Goal: Task Accomplishment & Management: Use online tool/utility

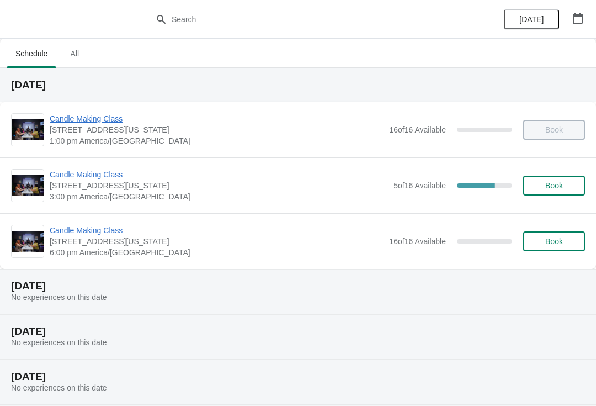
click at [74, 174] on span "Candle Making Class" at bounding box center [219, 174] width 339 height 11
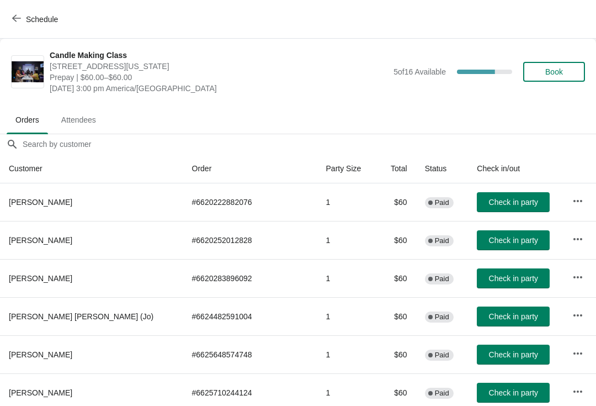
click at [489, 203] on span "Check in party" at bounding box center [513, 202] width 49 height 9
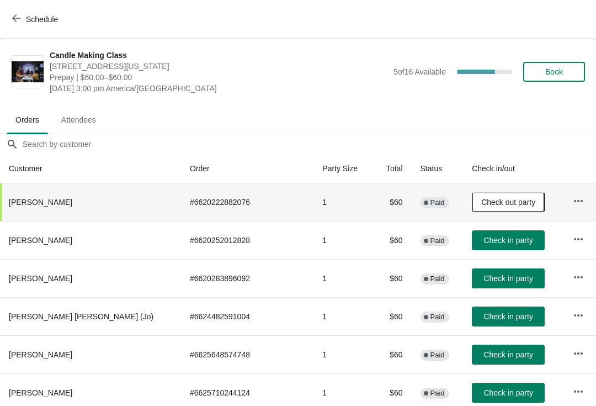
click at [484, 243] on span "Check in party" at bounding box center [508, 240] width 49 height 9
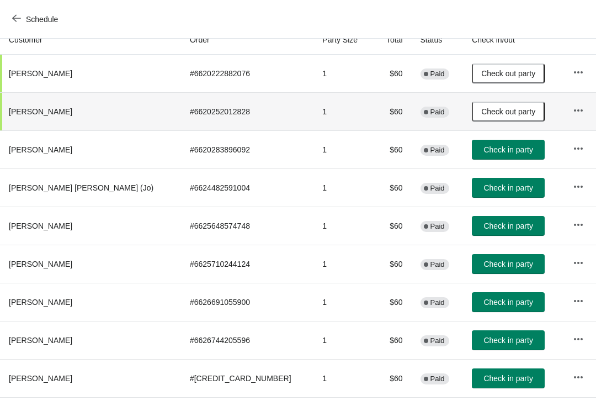
scroll to position [129, 0]
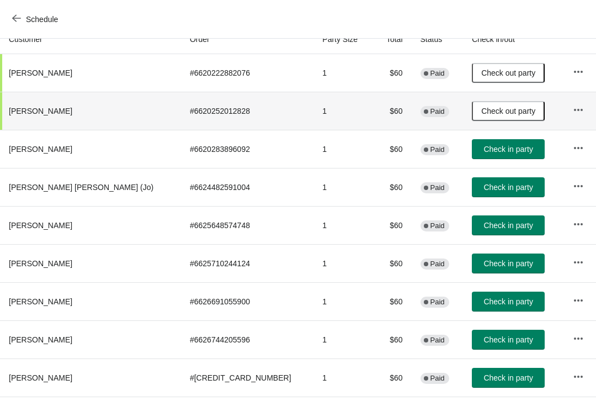
click at [484, 188] on span "Check in party" at bounding box center [508, 187] width 49 height 9
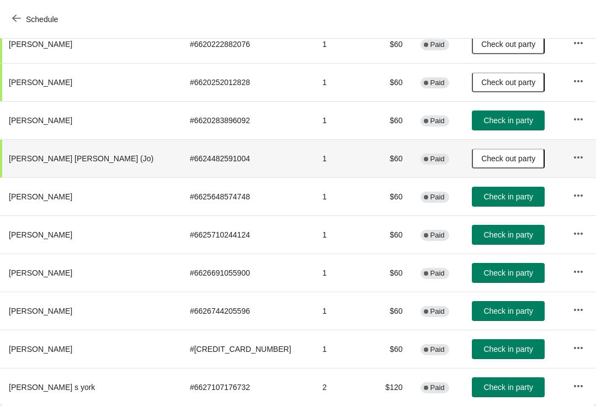
scroll to position [158, 0]
click at [484, 232] on span "Check in party" at bounding box center [508, 234] width 49 height 9
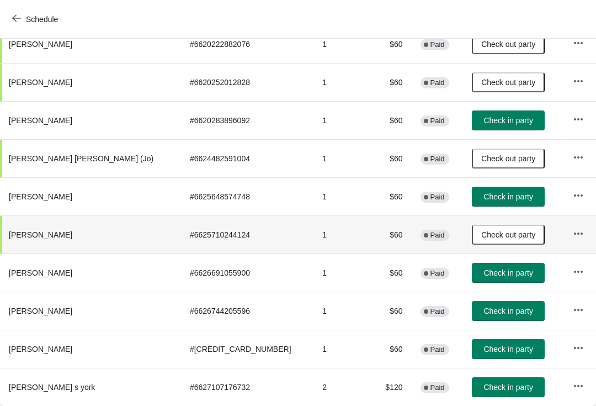
click at [484, 198] on span "Check in party" at bounding box center [508, 196] width 49 height 9
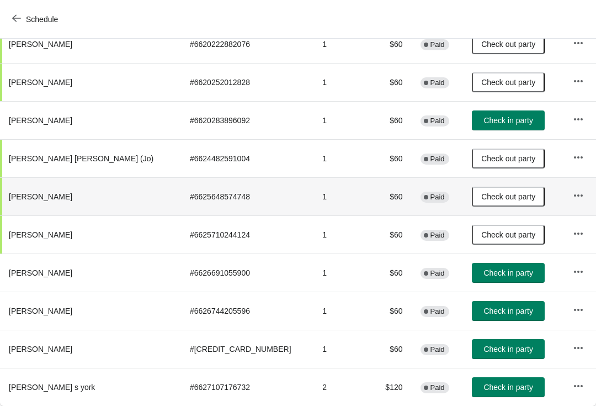
click at [479, 343] on button "Check in party" at bounding box center [508, 349] width 73 height 20
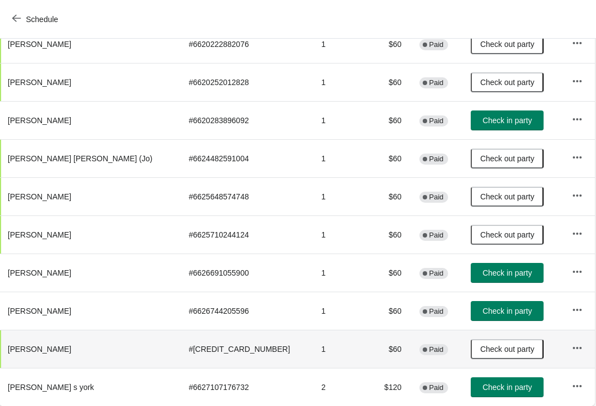
scroll to position [158, 1]
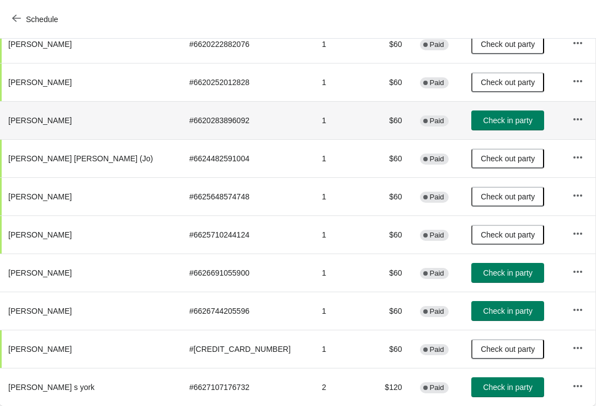
click at [463, 103] on td "Check in party" at bounding box center [513, 120] width 101 height 38
click at [483, 119] on span "Check in party" at bounding box center [507, 120] width 49 height 9
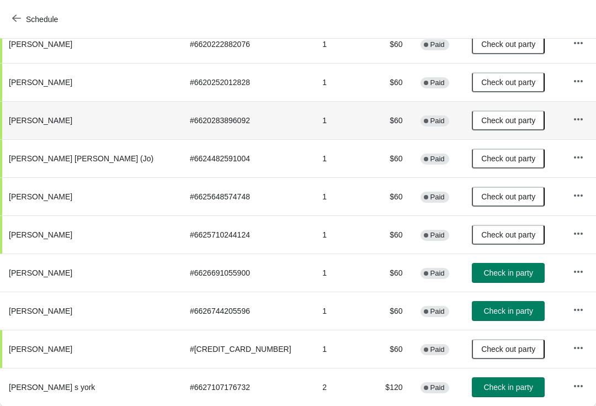
scroll to position [158, 0]
click at [484, 273] on span "Check in party" at bounding box center [508, 272] width 49 height 9
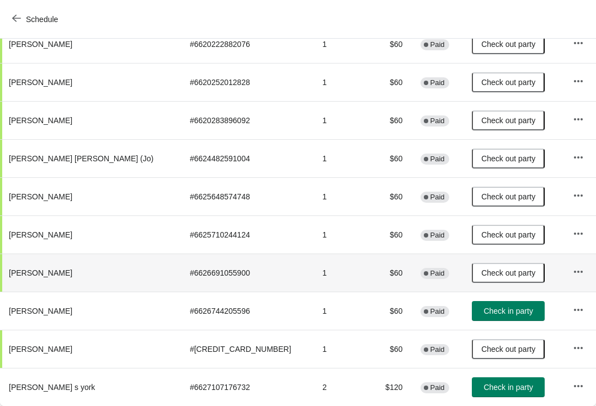
click at [484, 392] on span "Check in party" at bounding box center [508, 387] width 49 height 9
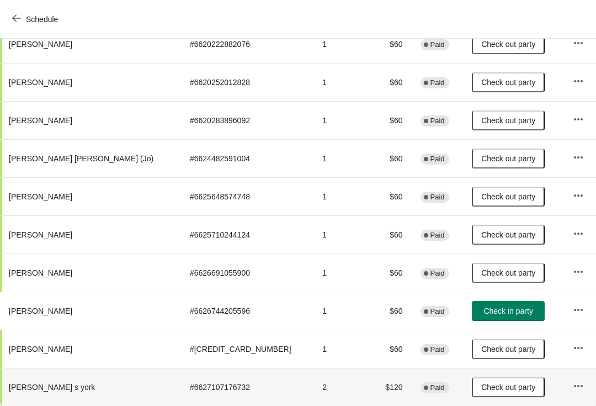
click at [492, 309] on span "Check in party" at bounding box center [508, 310] width 49 height 9
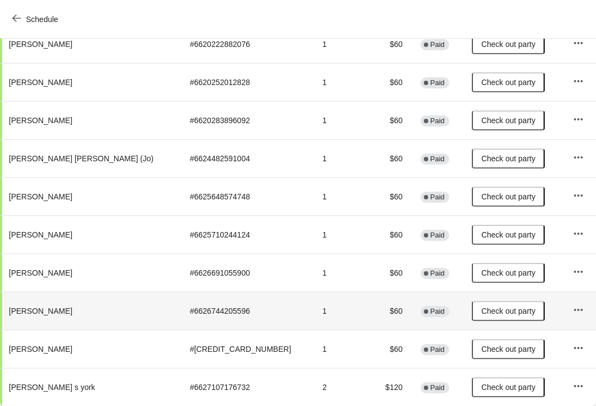
click at [482, 269] on span "Check out party" at bounding box center [509, 272] width 54 height 9
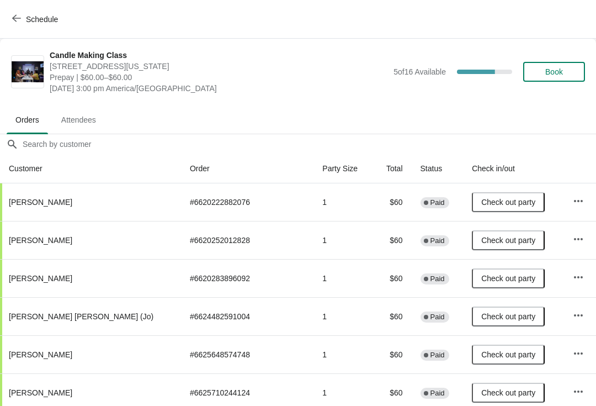
scroll to position [0, 0]
click at [33, 15] on span "Schedule" at bounding box center [42, 19] width 32 height 9
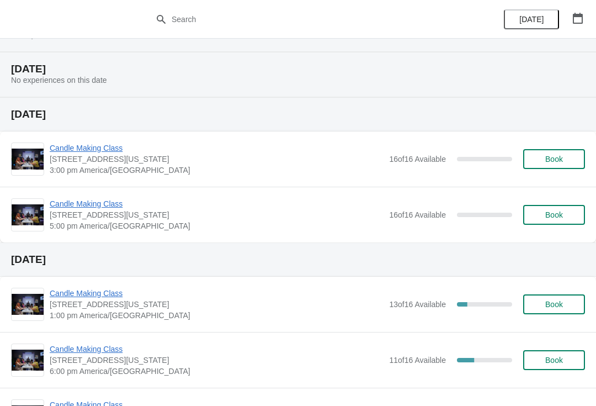
scroll to position [353, 0]
